Goal: Information Seeking & Learning: Learn about a topic

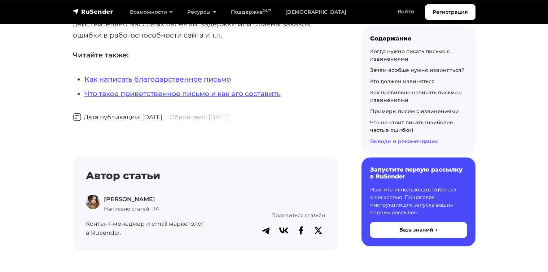
scroll to position [7755, 0]
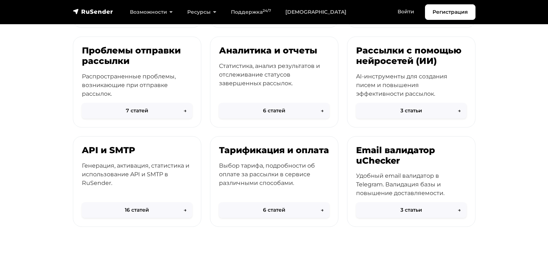
scroll to position [300, 0]
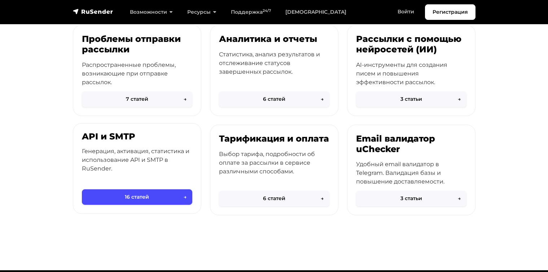
click at [80, 137] on div "API и SMTP Генерация, активация, статистика и использование API и SMTP в RuSend…" at bounding box center [137, 161] width 128 height 76
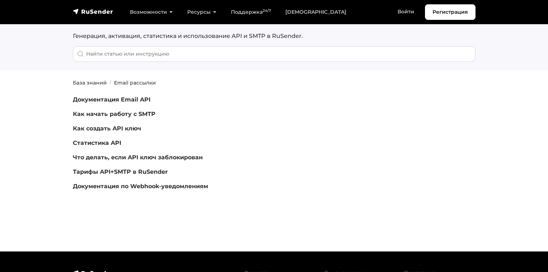
scroll to position [91, 0]
